Goal: Transaction & Acquisition: Download file/media

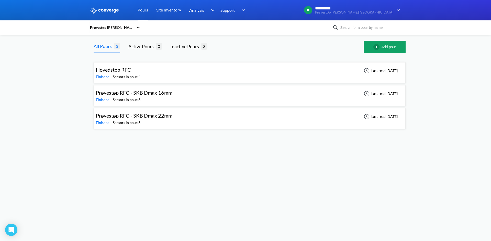
click at [157, 68] on div "Hovedstøp RFC Finished - Sensors in pour: 4 Last read [DATE]" at bounding box center [249, 73] width 307 height 16
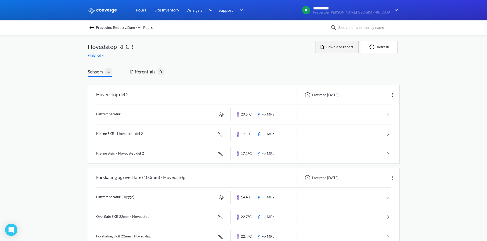
click at [333, 44] on button "Download report" at bounding box center [336, 47] width 43 height 12
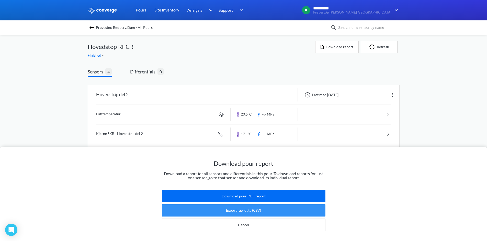
click at [281, 207] on button "Export raw data (CSV)" at bounding box center [244, 211] width 164 height 12
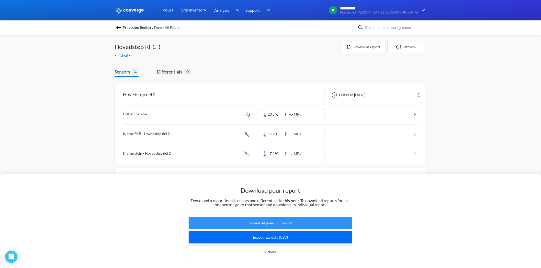
click at [286, 223] on button "Download pour PDF report" at bounding box center [271, 223] width 164 height 12
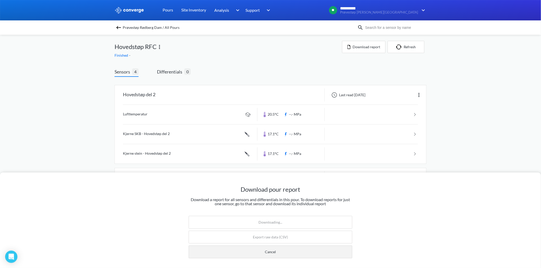
click at [294, 241] on button "Cancel" at bounding box center [271, 252] width 164 height 13
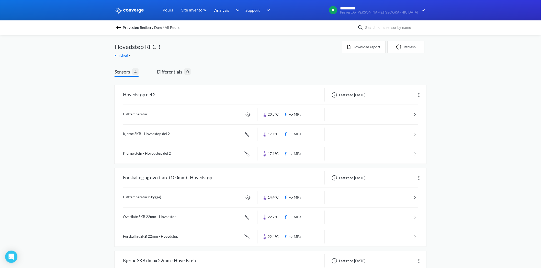
drag, startPoint x: 523, startPoint y: 87, endPoint x: 512, endPoint y: 84, distance: 10.8
click at [490, 87] on div "**********" at bounding box center [270, 202] width 541 height 404
click at [119, 28] on img at bounding box center [119, 28] width 6 height 6
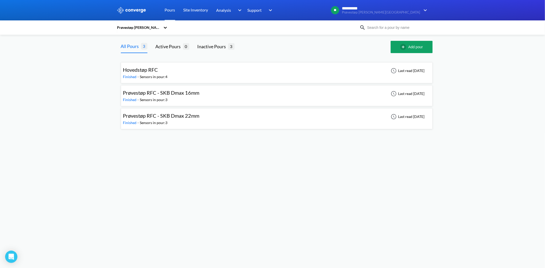
click at [203, 95] on div "Prøvestøp RFC - SKB Dmax 16mm Finished - Sensors in pour: 3 Last read [DATE]" at bounding box center [276, 96] width 307 height 16
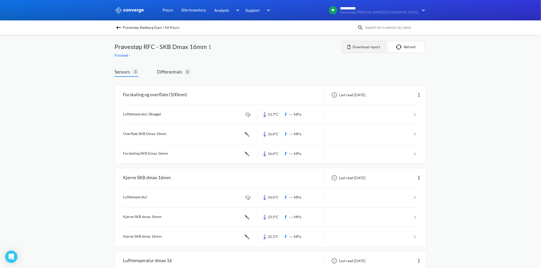
click at [347, 44] on button "Download report" at bounding box center [363, 47] width 43 height 12
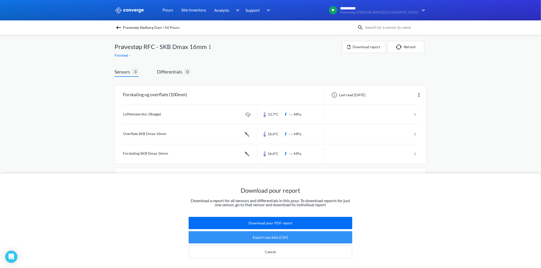
click at [280, 234] on button "Export raw data (CSV)" at bounding box center [271, 238] width 164 height 12
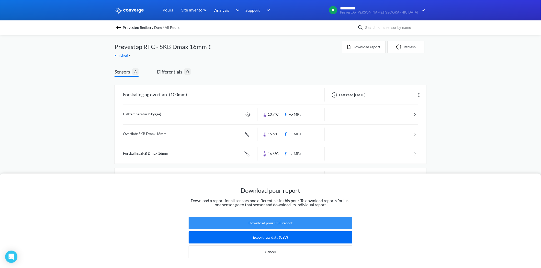
drag, startPoint x: 294, startPoint y: 218, endPoint x: 314, endPoint y: 180, distance: 43.0
click at [294, 218] on button "Download pour PDF report" at bounding box center [271, 223] width 164 height 12
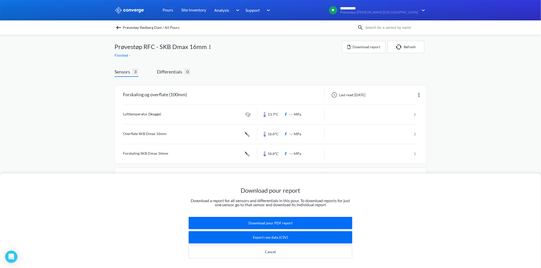
click at [154, 28] on span "Prøvestøp Rødberg Dam / All Pours" at bounding box center [151, 27] width 57 height 7
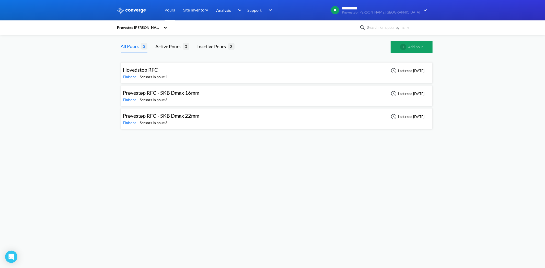
drag, startPoint x: 188, startPoint y: 123, endPoint x: 206, endPoint y: 134, distance: 21.2
click at [188, 122] on div "Finished - Sensors in pour: 3" at bounding box center [162, 123] width 79 height 6
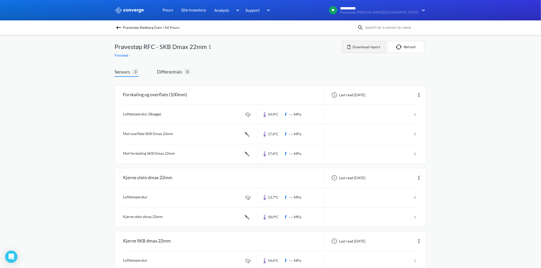
click at [368, 47] on button "Download report" at bounding box center [363, 47] width 43 height 12
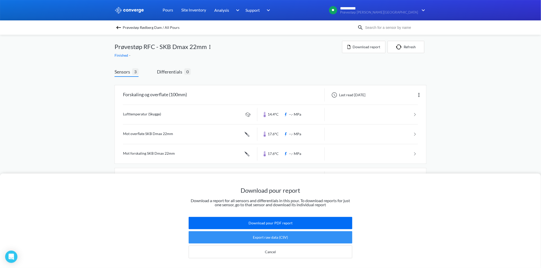
click at [277, 232] on button "Export raw data (CSV)" at bounding box center [271, 238] width 164 height 12
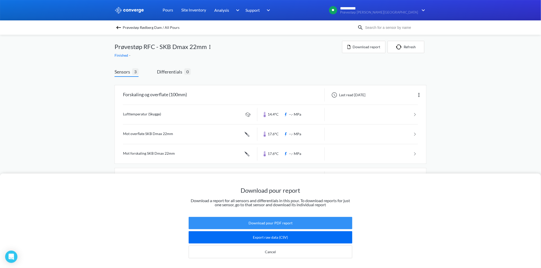
drag, startPoint x: 284, startPoint y: 218, endPoint x: 336, endPoint y: 164, distance: 75.0
click at [284, 218] on button "Download pour PDF report" at bounding box center [271, 223] width 164 height 12
